Goal: Book appointment/travel/reservation

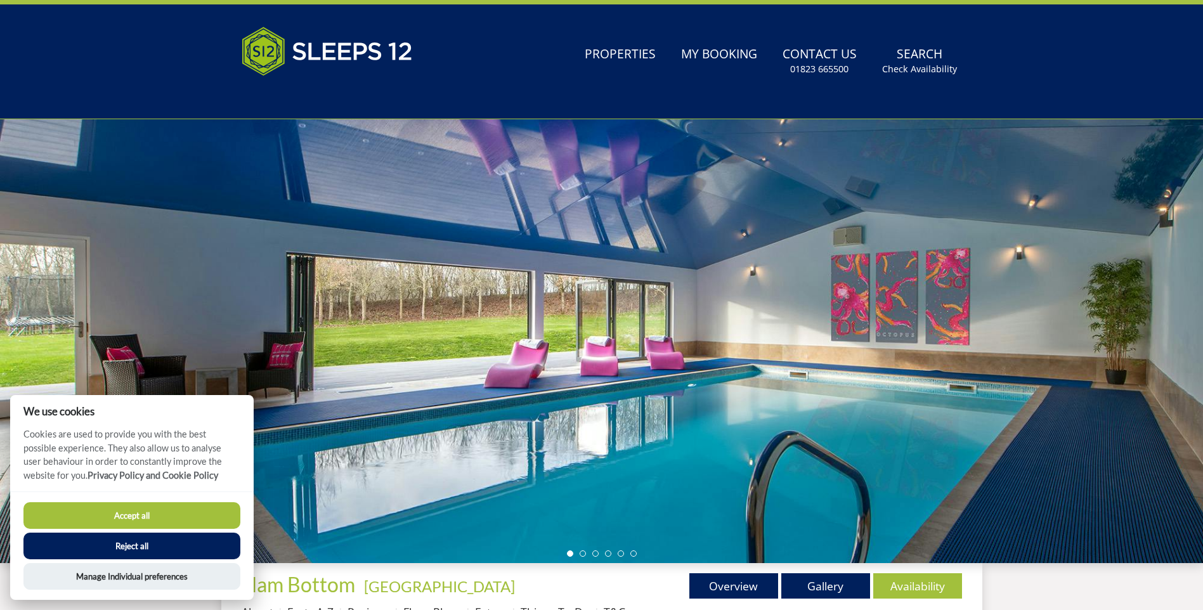
scroll to position [18, 0]
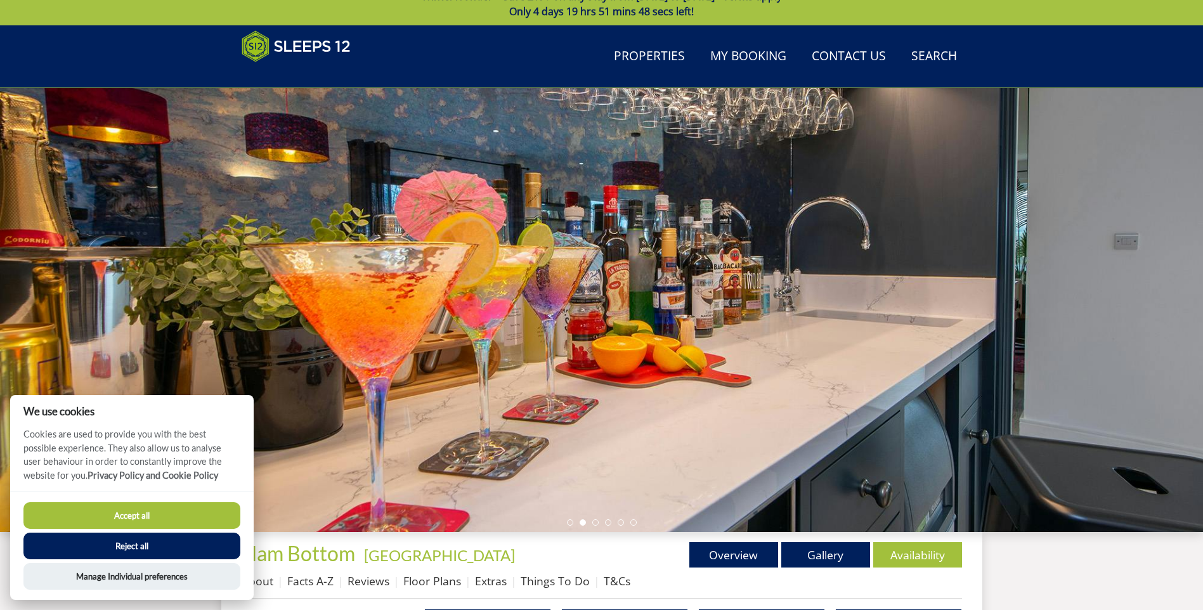
click at [88, 515] on button "Accept all" at bounding box center [131, 515] width 217 height 27
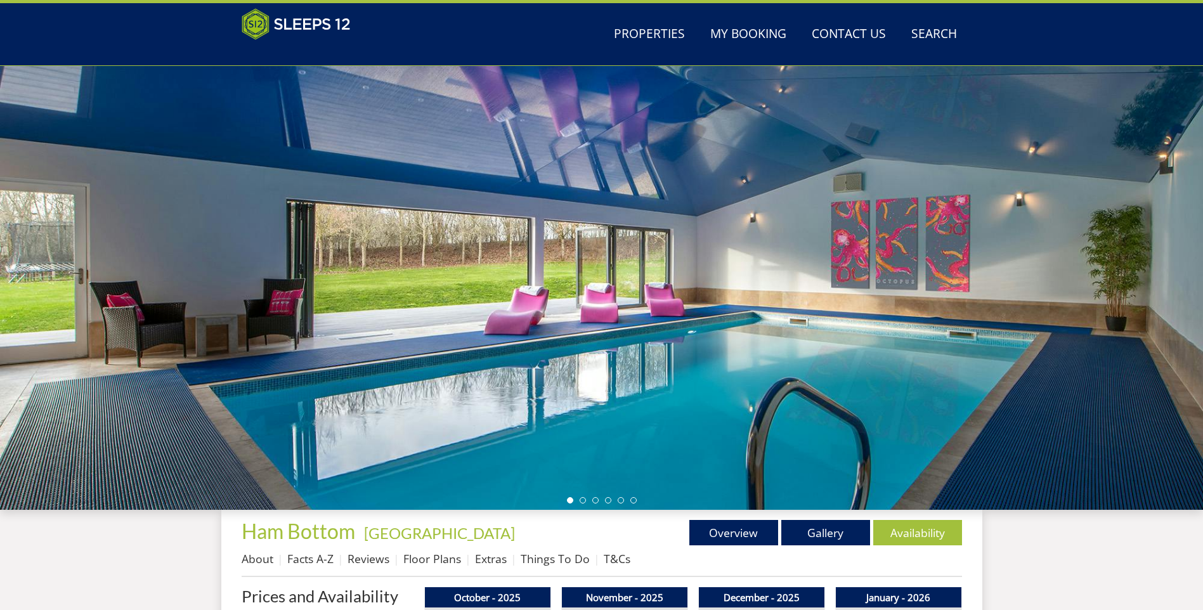
scroll to position [43, 0]
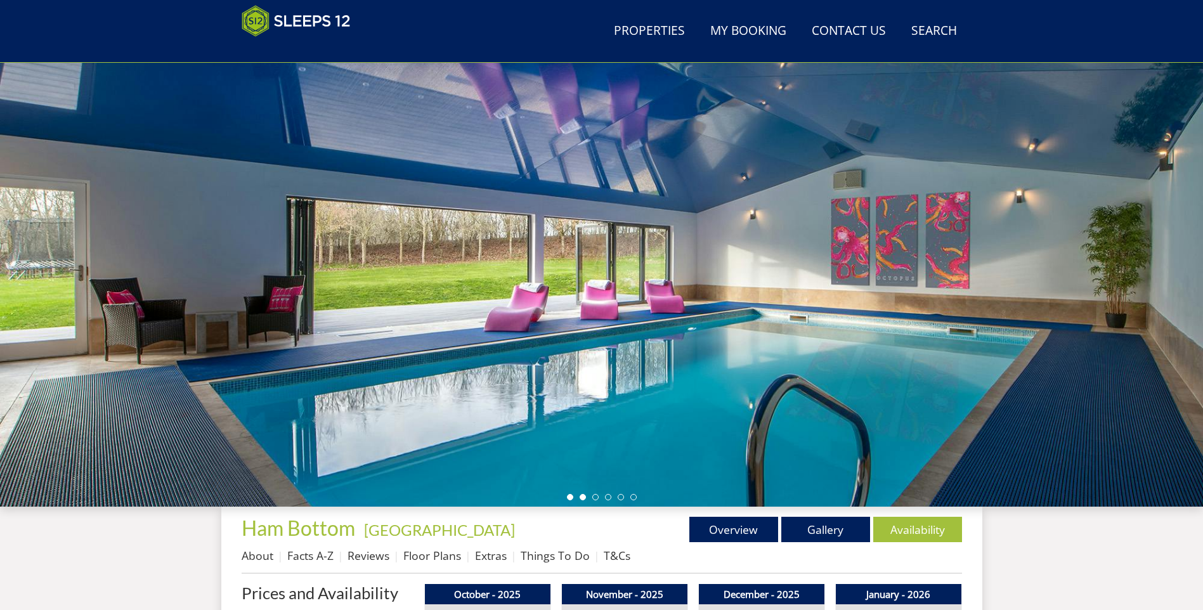
click at [582, 497] on li at bounding box center [583, 497] width 6 height 6
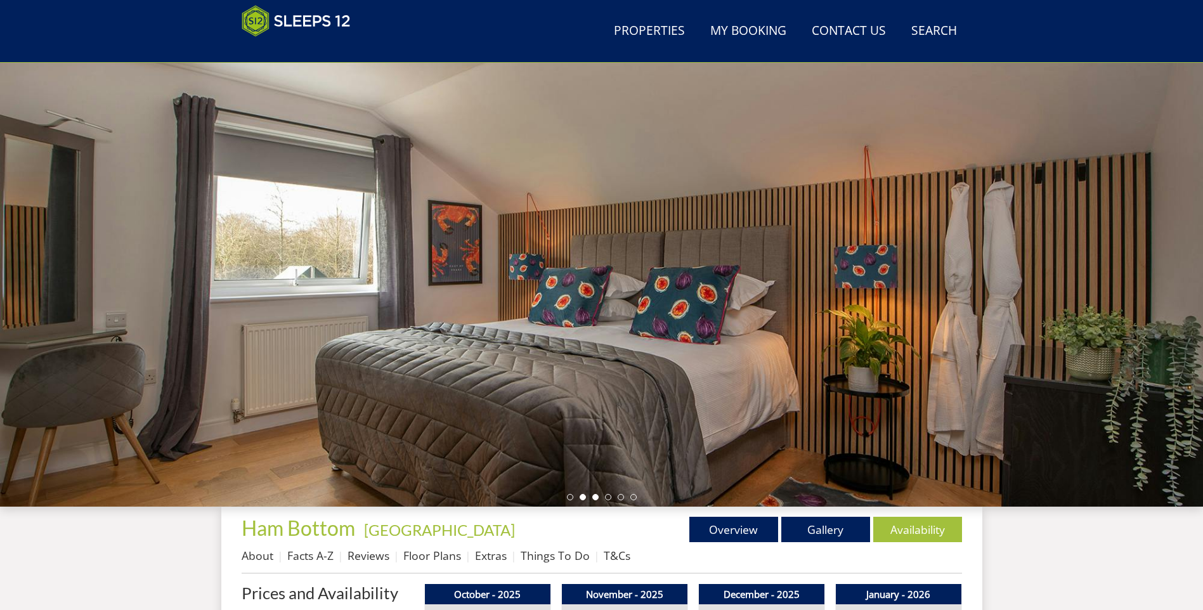
click at [593, 497] on li at bounding box center [596, 497] width 6 height 6
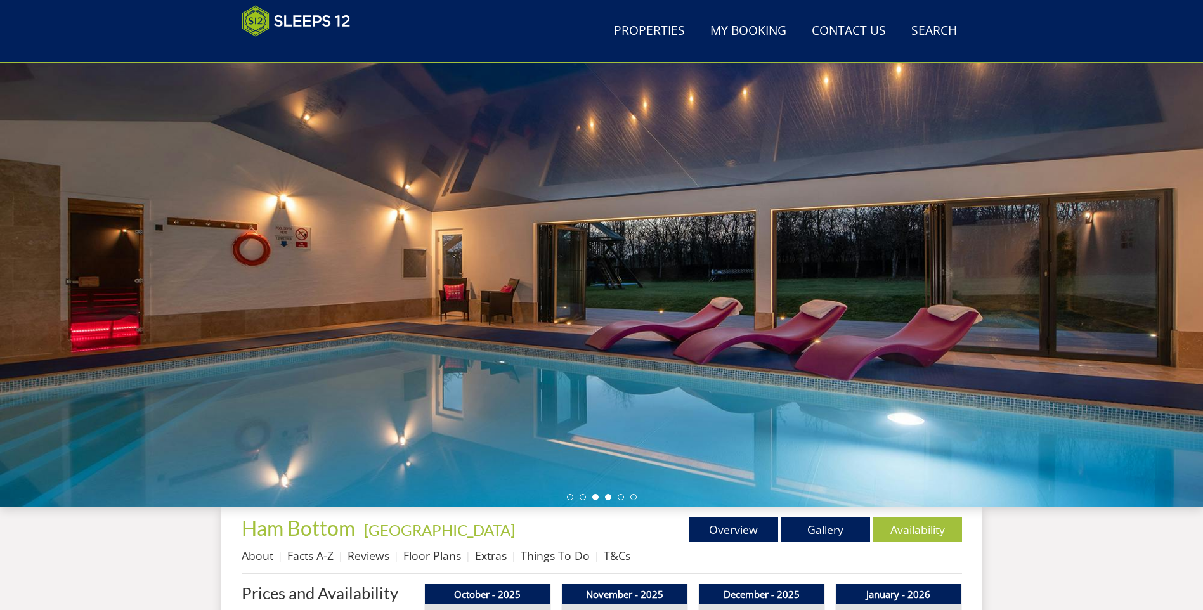
click at [610, 499] on li at bounding box center [608, 497] width 6 height 6
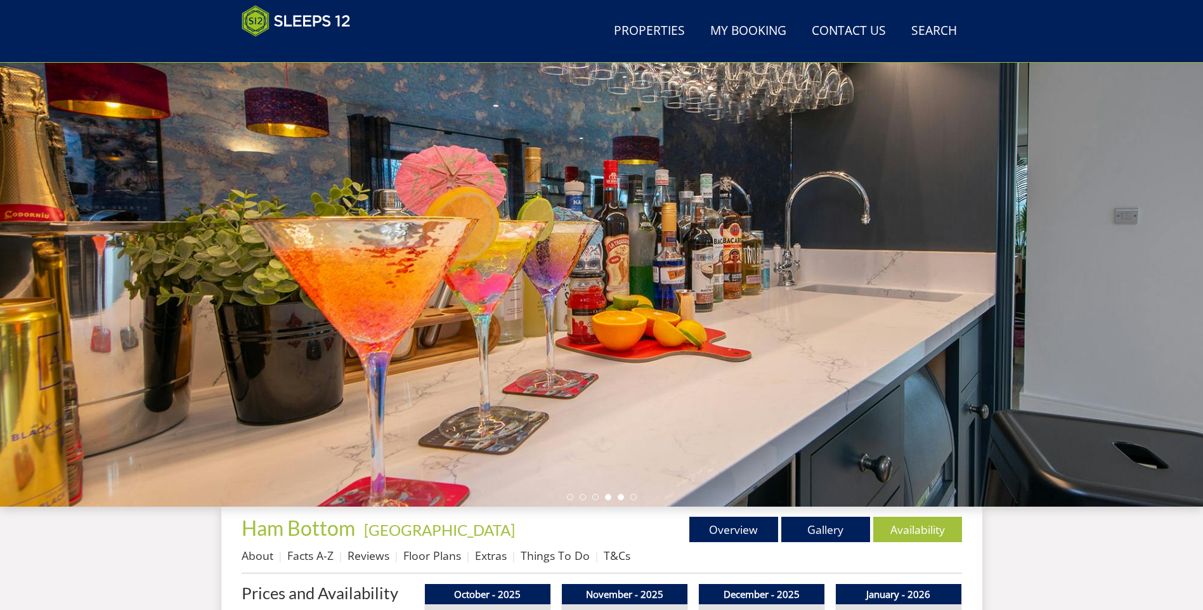
click at [622, 499] on li at bounding box center [621, 497] width 6 height 6
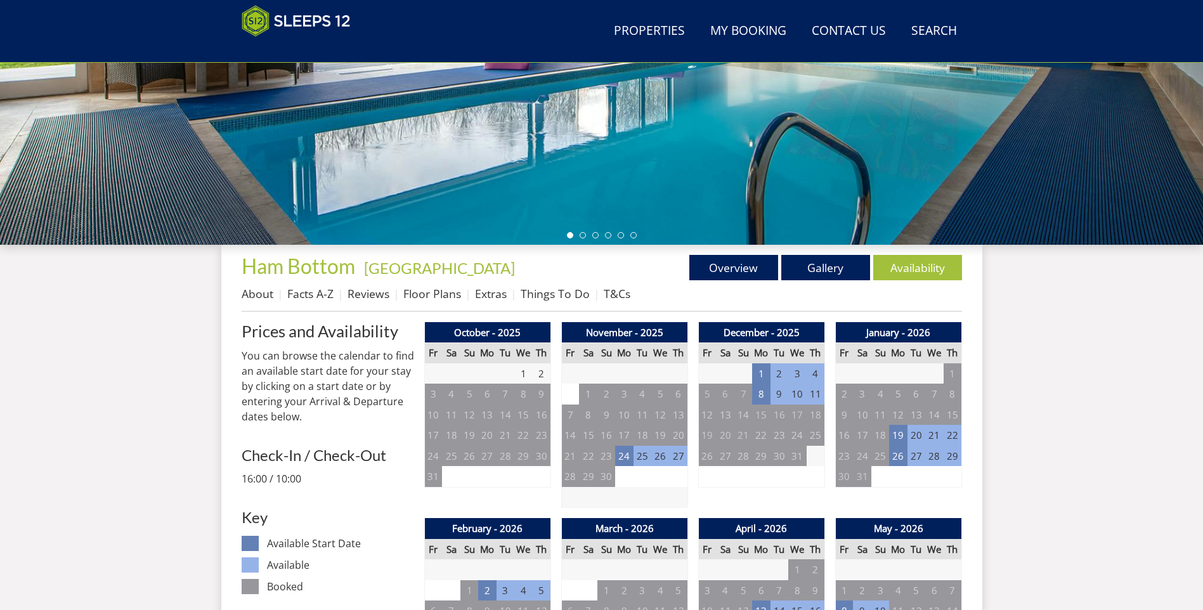
scroll to position [352, 0]
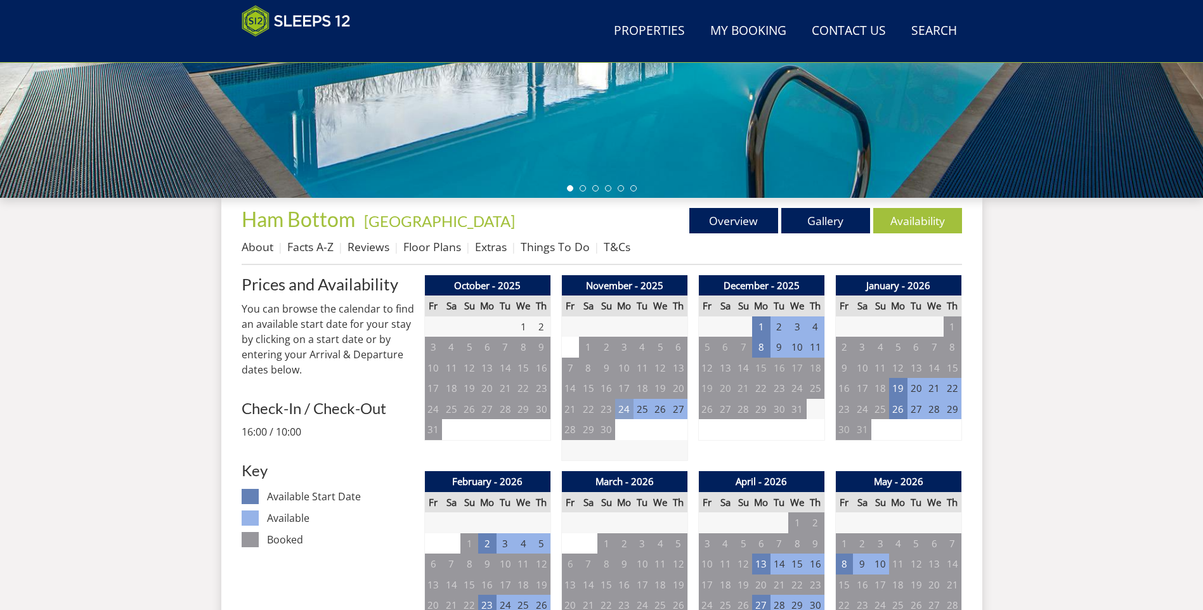
click at [629, 412] on td "24" at bounding box center [624, 409] width 18 height 21
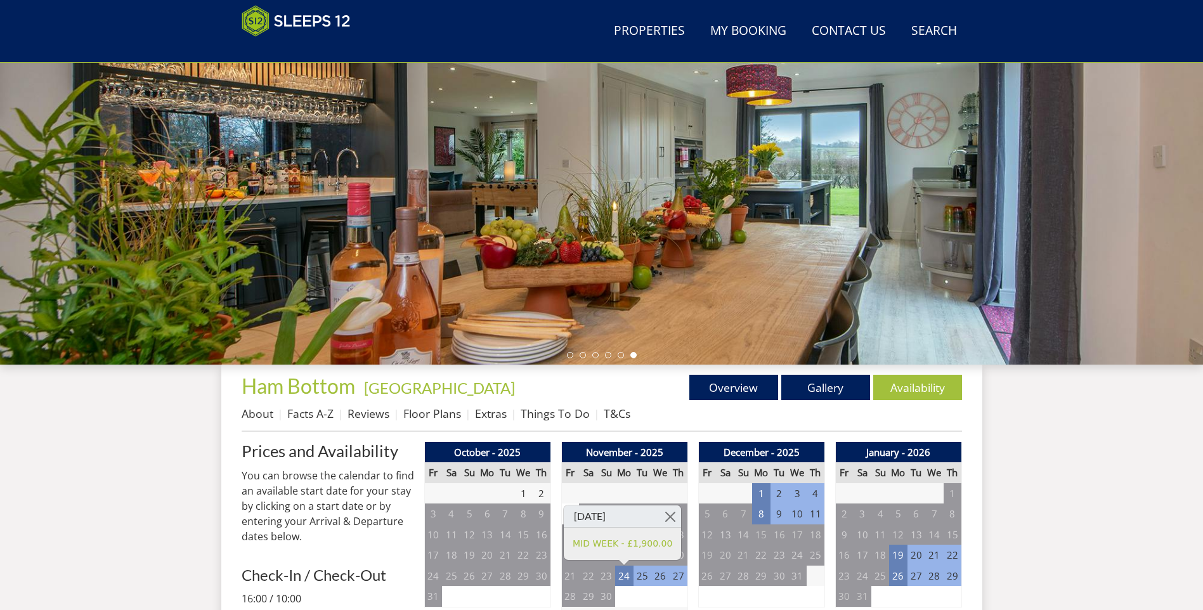
scroll to position [204, 0]
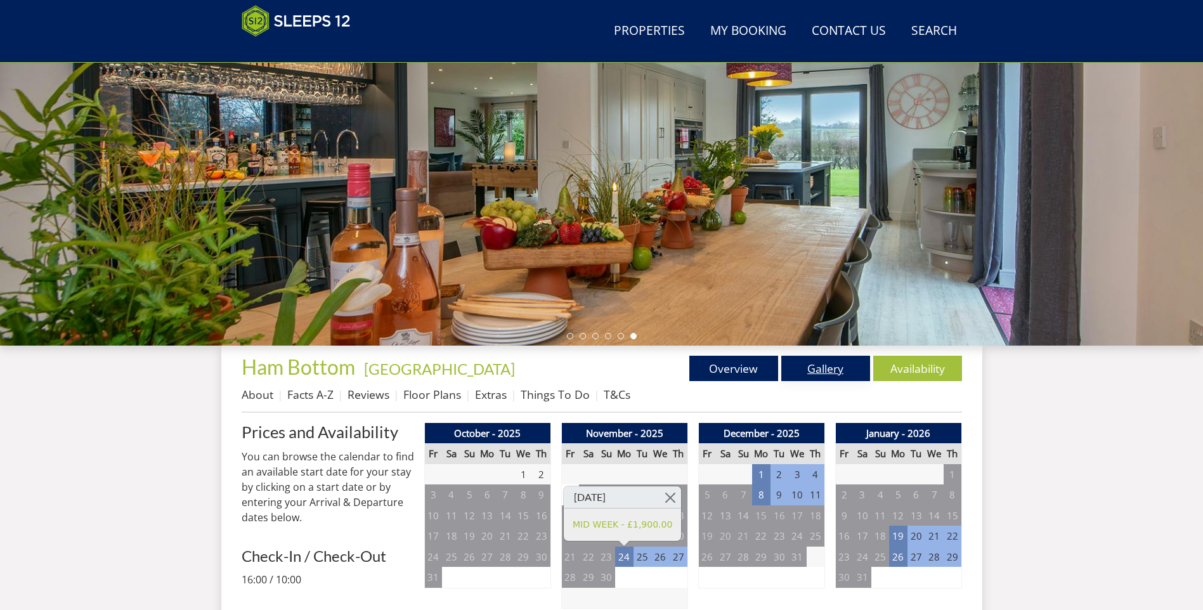
click at [841, 371] on link "Gallery" at bounding box center [826, 368] width 89 height 25
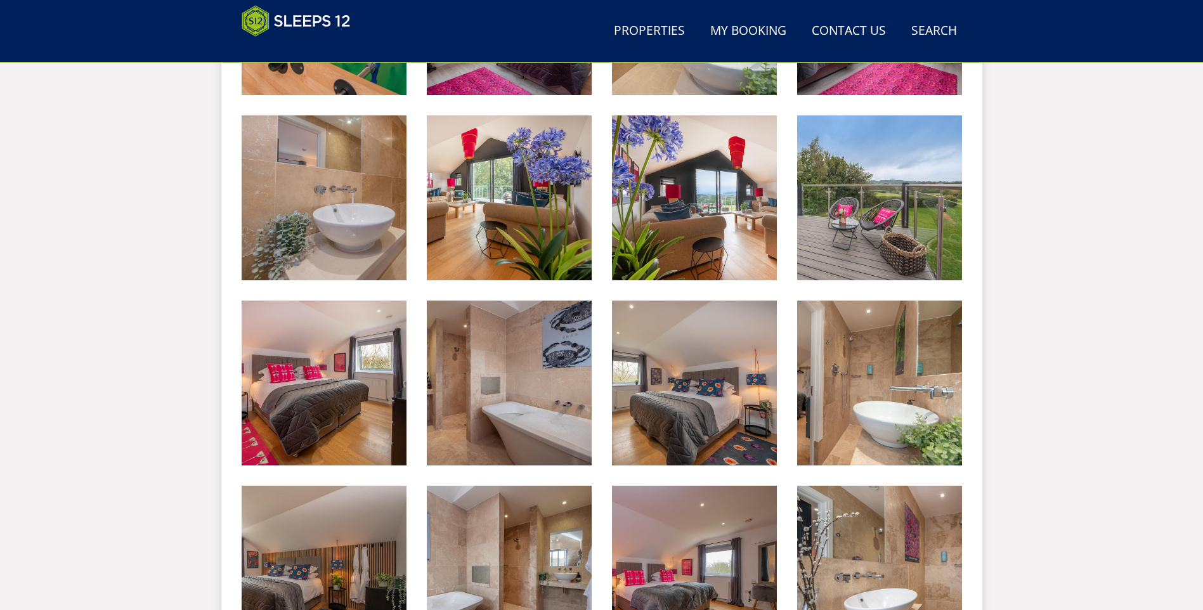
scroll to position [140, 0]
